Goal: Information Seeking & Learning: Understand process/instructions

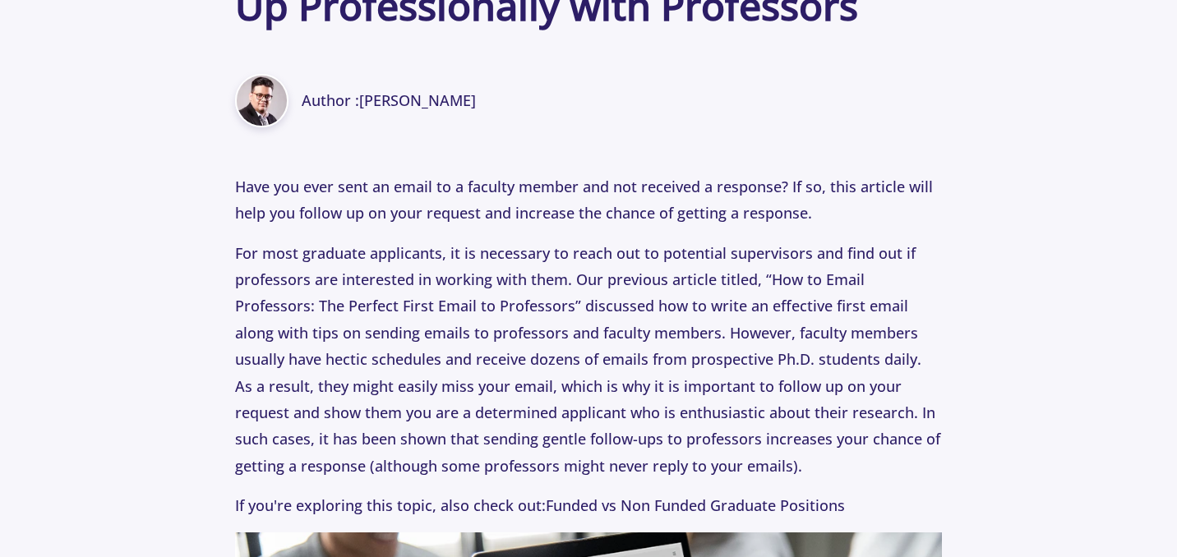
scroll to position [702, 0]
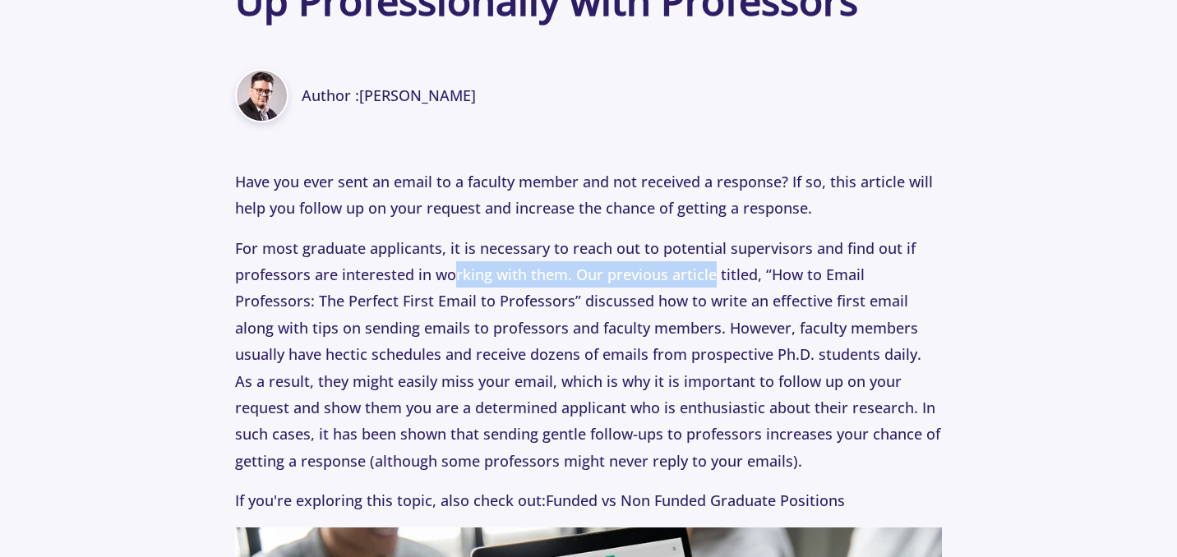
drag, startPoint x: 457, startPoint y: 269, endPoint x: 710, endPoint y: 284, distance: 253.7
click at [710, 283] on p "For most graduate applicants, it is necessary to reach out to potential supervi…" at bounding box center [588, 355] width 706 height 240
click at [710, 284] on p "For most graduate applicants, it is necessary to reach out to potential supervi…" at bounding box center [588, 355] width 706 height 240
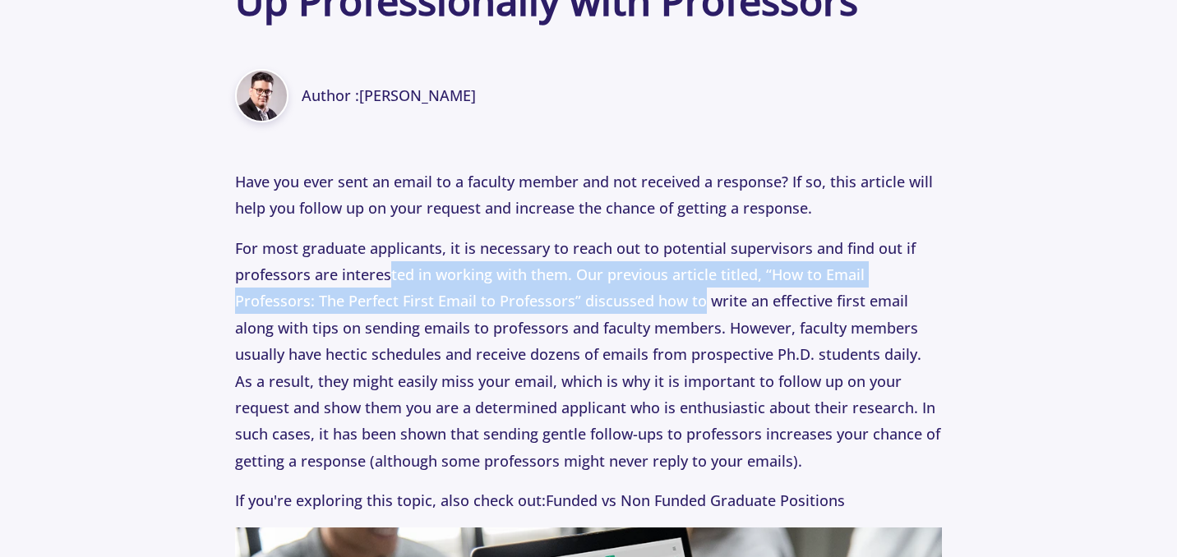
drag, startPoint x: 456, startPoint y: 288, endPoint x: 639, endPoint y: 300, distance: 182.9
click at [639, 300] on p "For most graduate applicants, it is necessary to reach out to potential supervi…" at bounding box center [588, 355] width 706 height 240
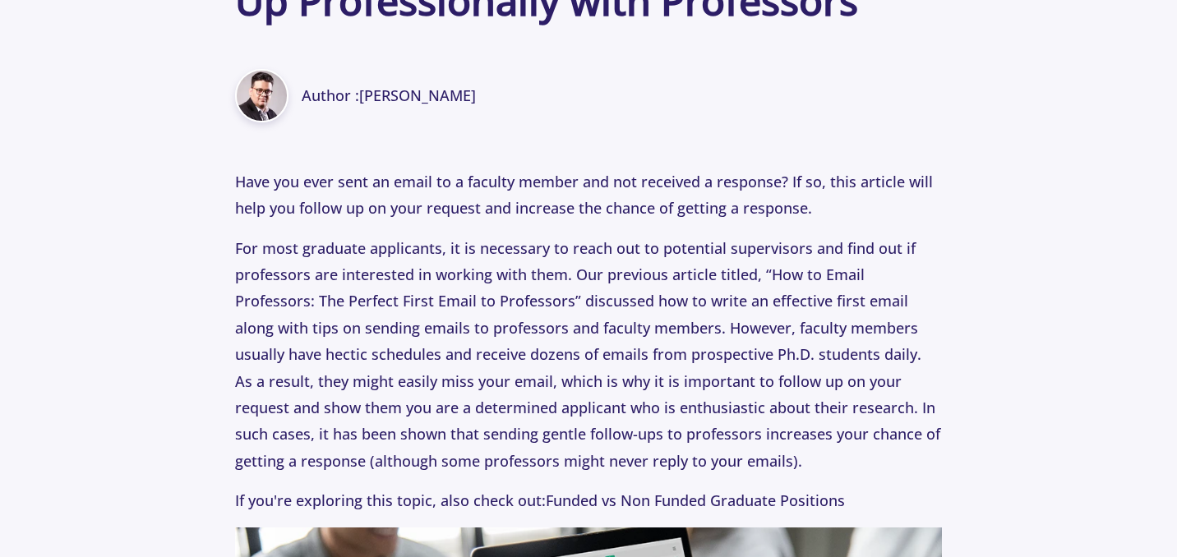
click at [645, 300] on p "For most graduate applicants, it is necessary to reach out to potential supervi…" at bounding box center [588, 355] width 706 height 240
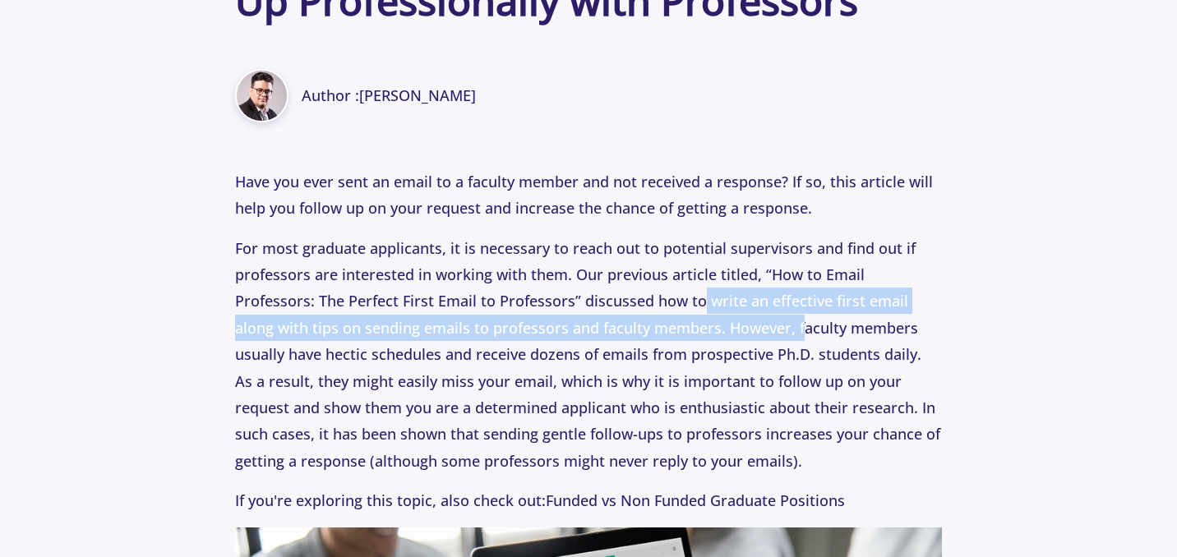
drag, startPoint x: 617, startPoint y: 298, endPoint x: 691, endPoint y: 339, distance: 83.9
click at [691, 338] on p "For most graduate applicants, it is necessary to reach out to potential supervi…" at bounding box center [588, 355] width 706 height 240
click at [691, 339] on p "For most graduate applicants, it is necessary to reach out to potential supervi…" at bounding box center [588, 355] width 706 height 240
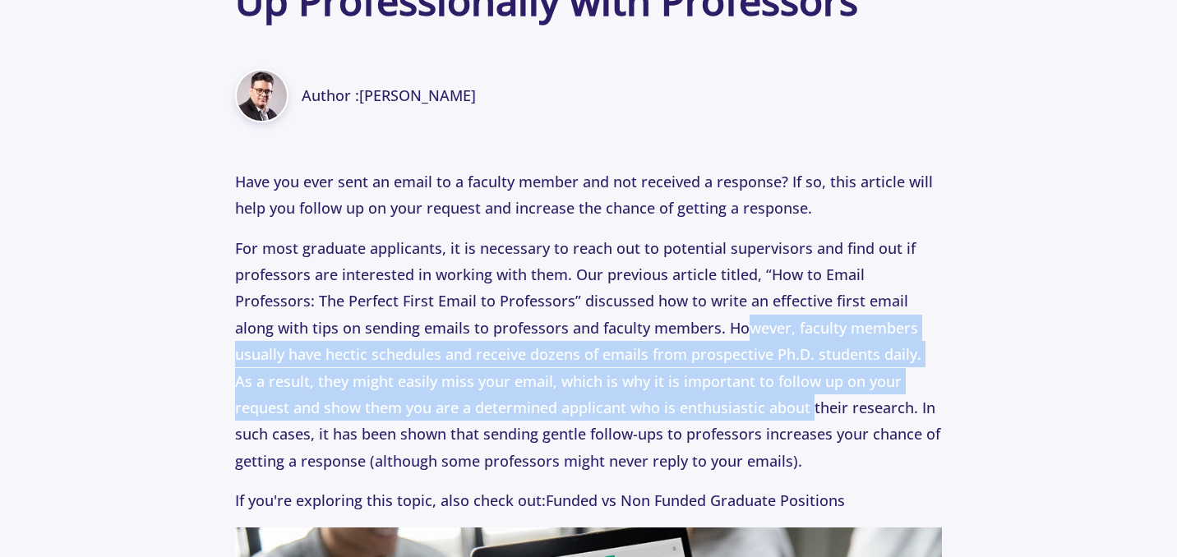
drag, startPoint x: 642, startPoint y: 330, endPoint x: 720, endPoint y: 407, distance: 109.9
click at [721, 407] on p "For most graduate applicants, it is necessary to reach out to potential supervi…" at bounding box center [588, 355] width 706 height 240
click at [720, 407] on p "For most graduate applicants, it is necessary to reach out to potential supervi…" at bounding box center [588, 355] width 706 height 240
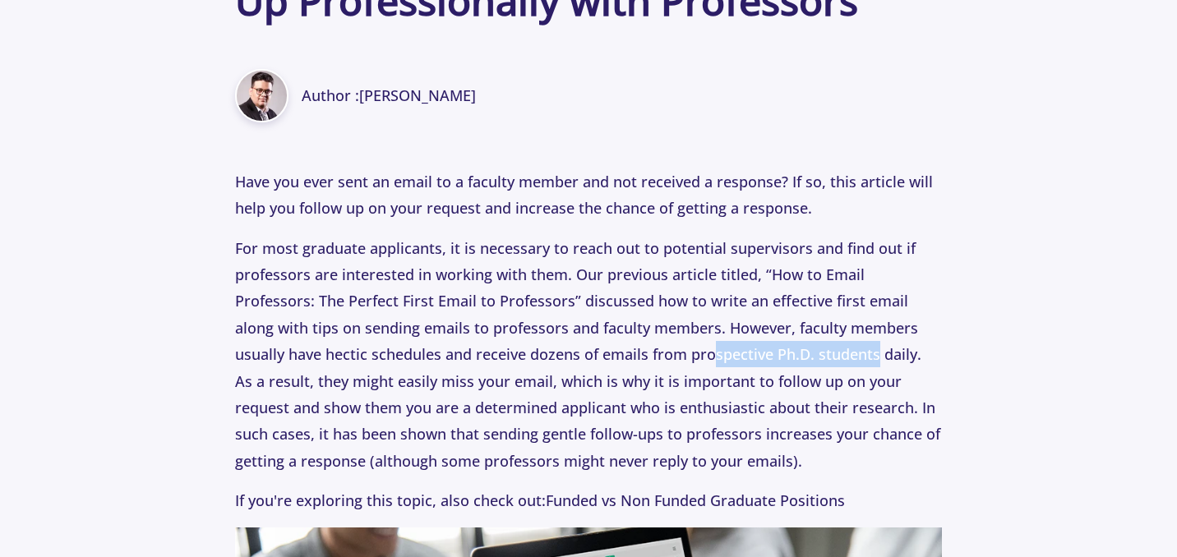
drag, startPoint x: 625, startPoint y: 366, endPoint x: 792, endPoint y: 369, distance: 166.9
click at [793, 369] on p "For most graduate applicants, it is necessary to reach out to potential supervi…" at bounding box center [588, 355] width 706 height 240
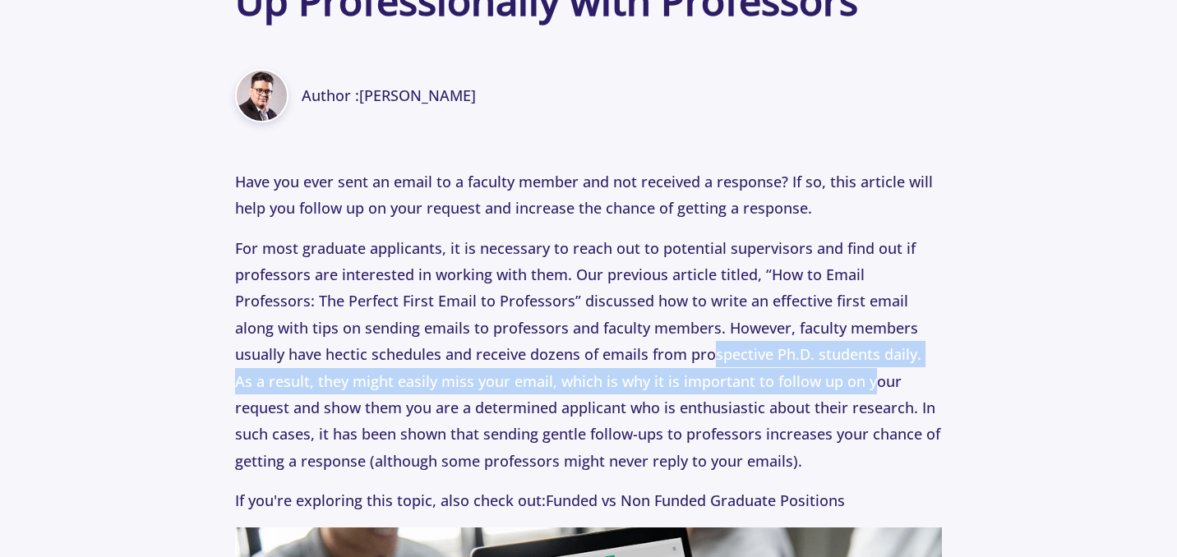
click at [792, 369] on p "For most graduate applicants, it is necessary to reach out to potential supervi…" at bounding box center [588, 355] width 706 height 240
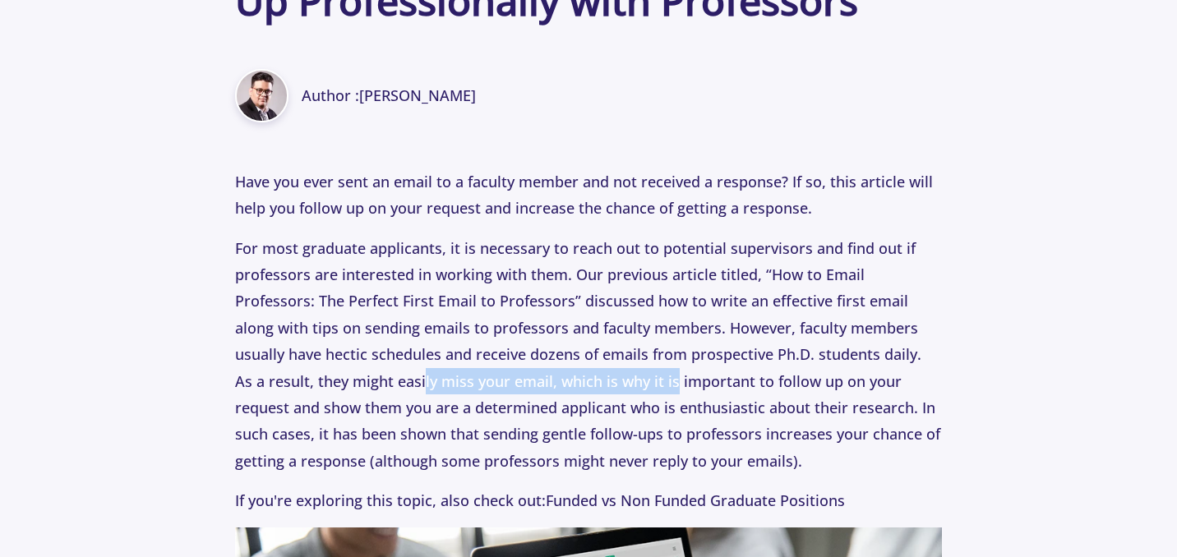
drag, startPoint x: 340, startPoint y: 377, endPoint x: 590, endPoint y: 395, distance: 250.6
click at [591, 395] on p "For most graduate applicants, it is necessary to reach out to potential supervi…" at bounding box center [588, 355] width 706 height 240
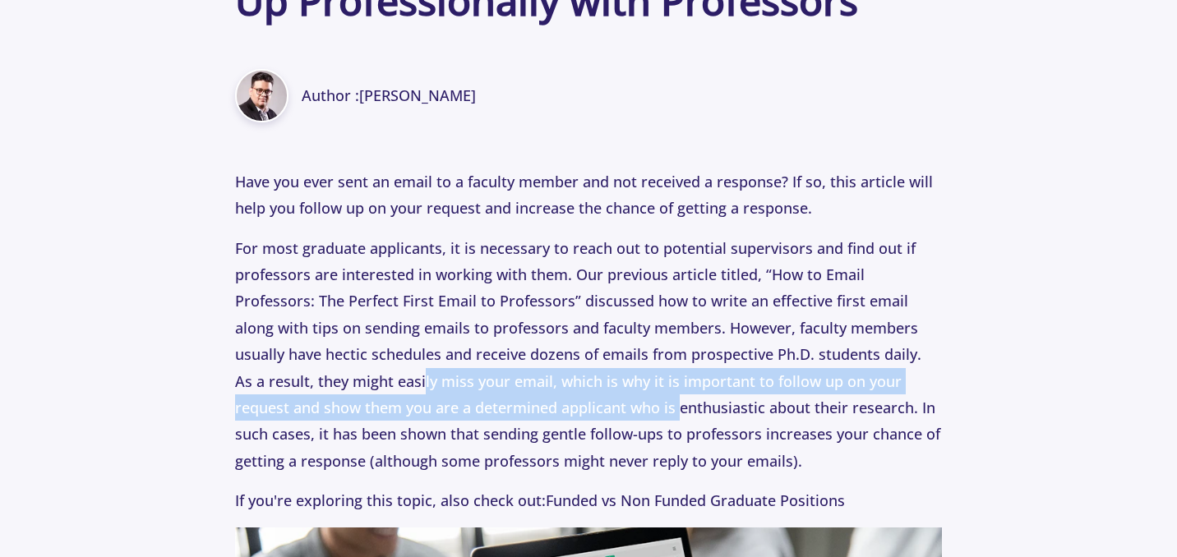
click at [590, 395] on p "For most graduate applicants, it is necessary to reach out to potential supervi…" at bounding box center [588, 355] width 706 height 240
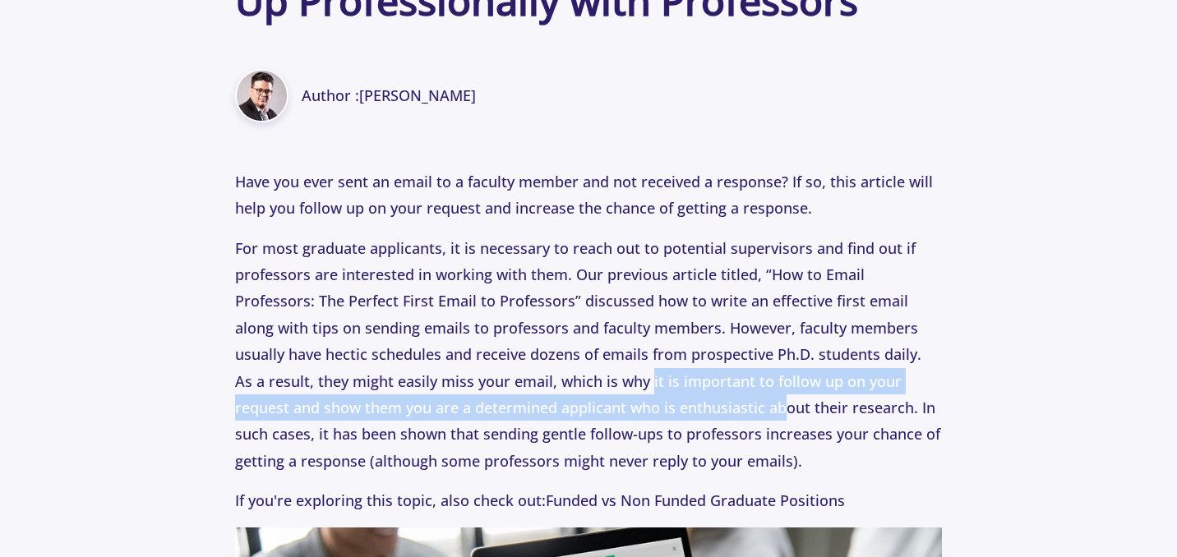
drag, startPoint x: 570, startPoint y: 387, endPoint x: 701, endPoint y: 430, distance: 138.3
click at [701, 430] on p "For most graduate applicants, it is necessary to reach out to potential supervi…" at bounding box center [588, 355] width 706 height 240
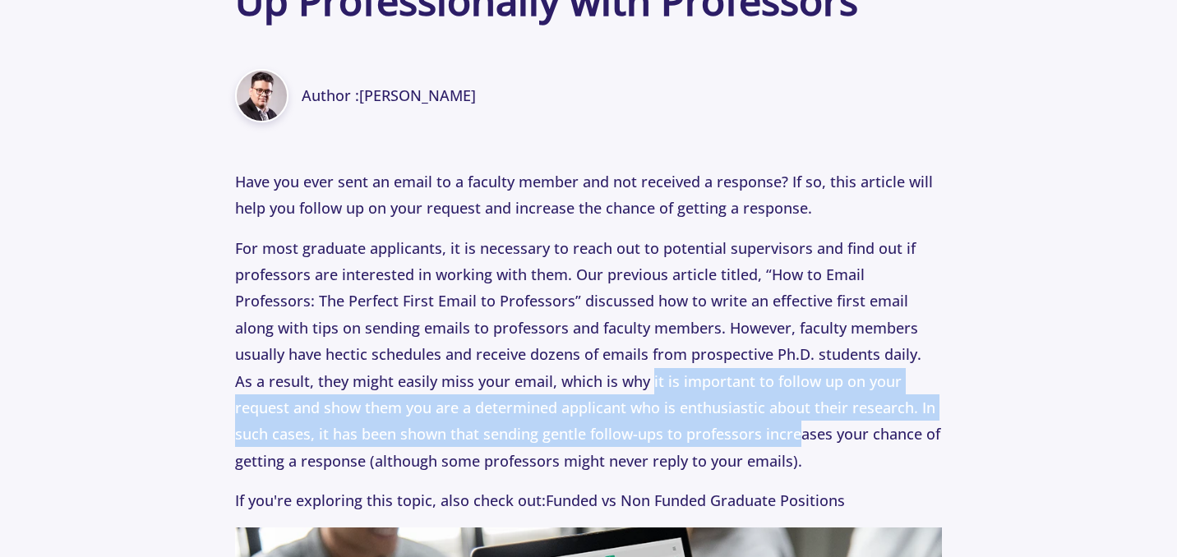
click at [701, 435] on p "For most graduate applicants, it is necessary to reach out to potential supervi…" at bounding box center [588, 355] width 706 height 240
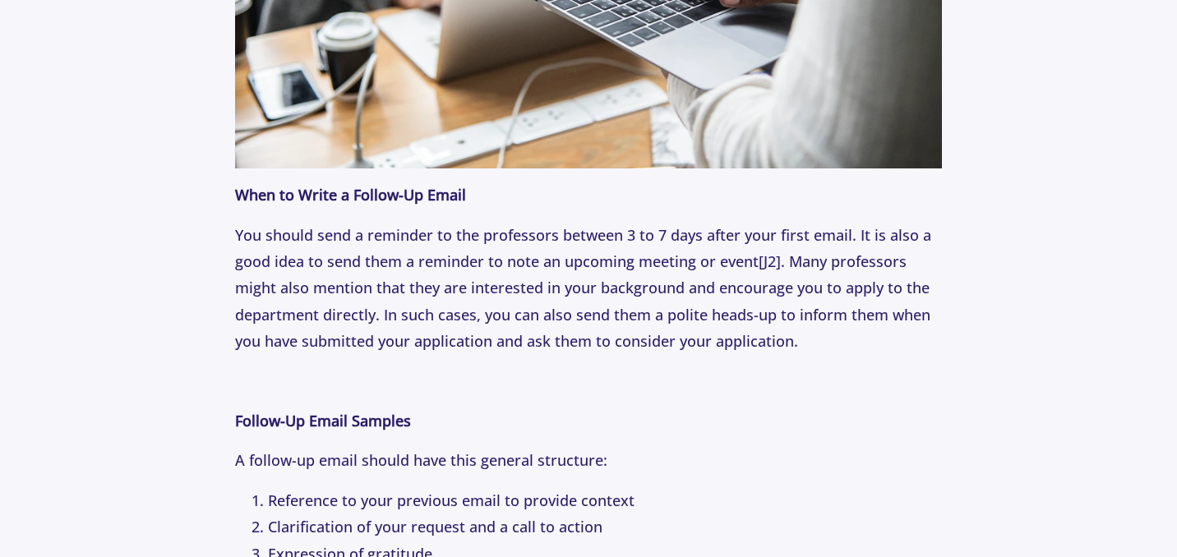
scroll to position [1701, 0]
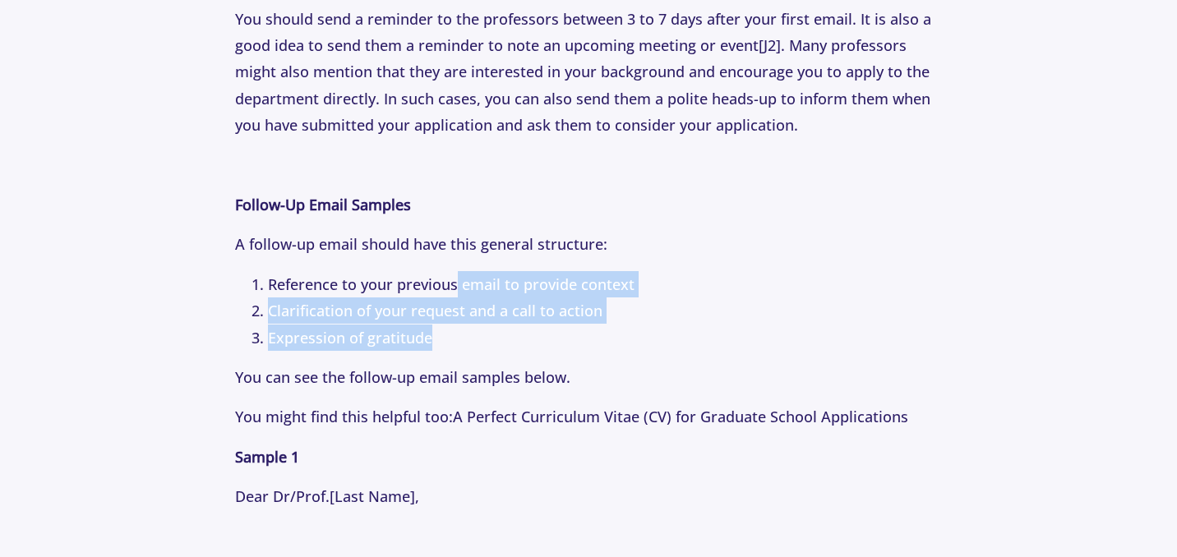
drag, startPoint x: 462, startPoint y: 292, endPoint x: 577, endPoint y: 365, distance: 136.4
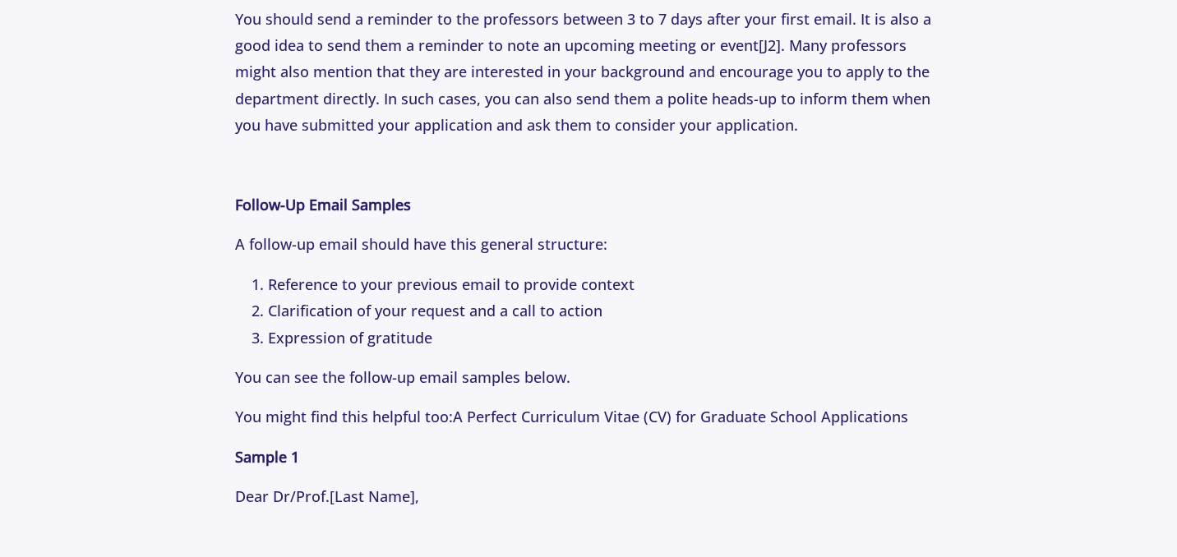
click at [577, 365] on p "You can see the follow-up email samples below." at bounding box center [588, 377] width 706 height 26
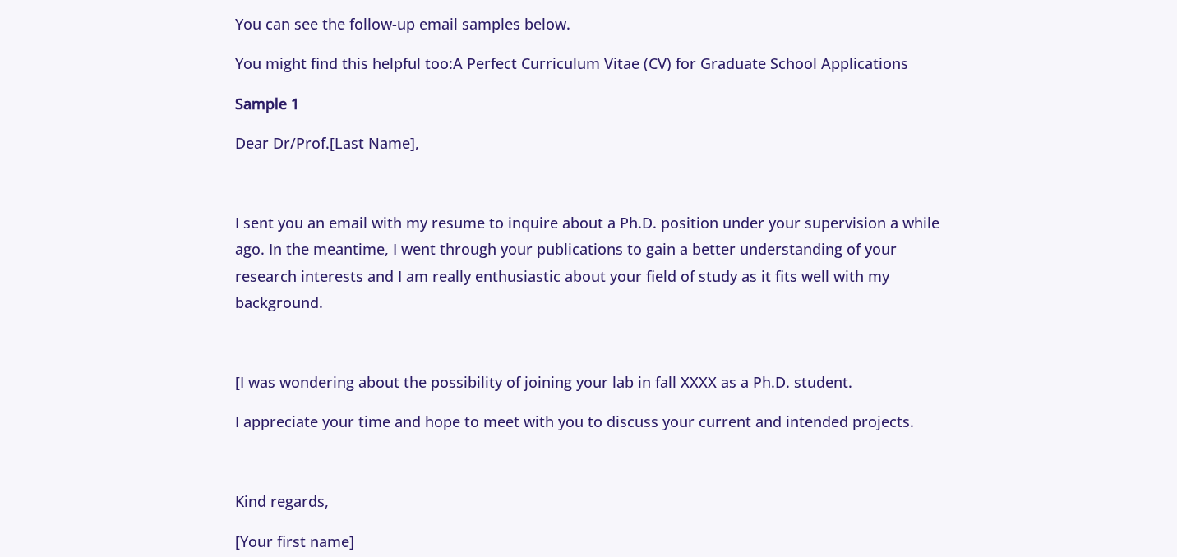
scroll to position [2074, 0]
